Goal: Navigation & Orientation: Find specific page/section

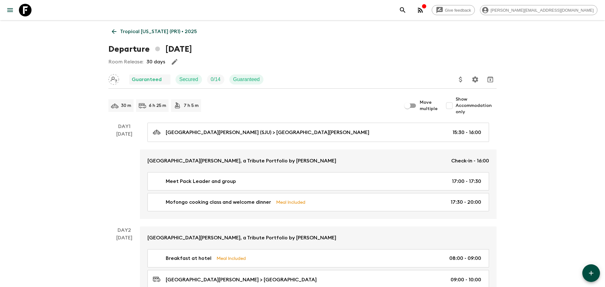
click at [25, 7] on icon at bounding box center [25, 10] width 13 height 13
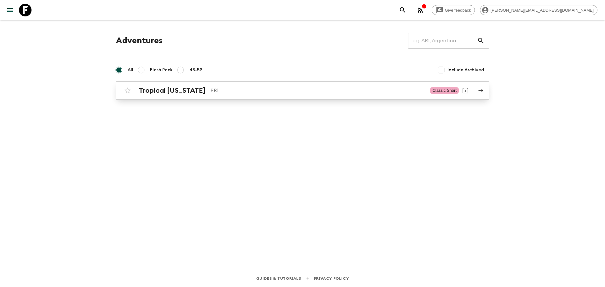
click at [447, 89] on span "Classic Short" at bounding box center [444, 91] width 29 height 8
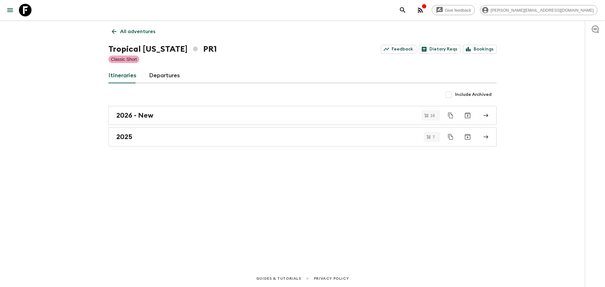
click at [427, 9] on div "button" at bounding box center [424, 7] width 5 height 6
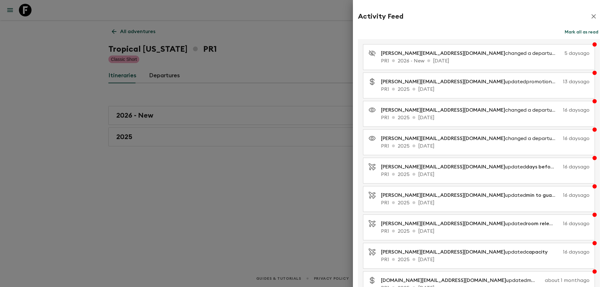
click at [593, 17] on icon "button" at bounding box center [594, 16] width 4 height 4
